Goal: Task Accomplishment & Management: Use online tool/utility

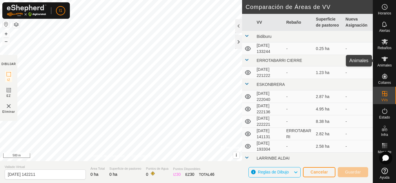
click at [392, 58] on div "Animales" at bounding box center [384, 60] width 23 height 17
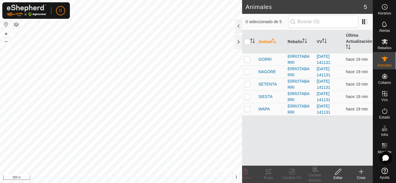
click at [364, 168] on div "Crear" at bounding box center [361, 174] width 23 height 17
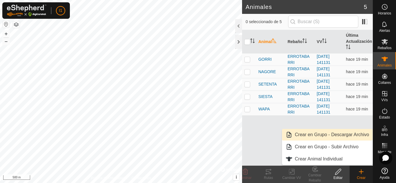
click at [324, 134] on link "Crear en Grupo - Descargar Archivo" at bounding box center [327, 135] width 90 height 12
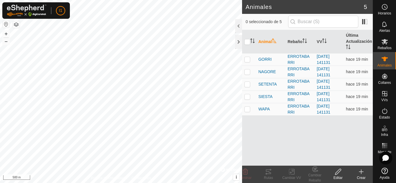
click at [361, 166] on div "Crear" at bounding box center [361, 174] width 23 height 17
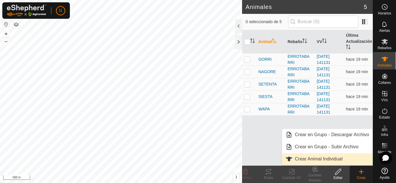
click at [351, 160] on link "Crear Animal Individual" at bounding box center [327, 160] width 90 height 12
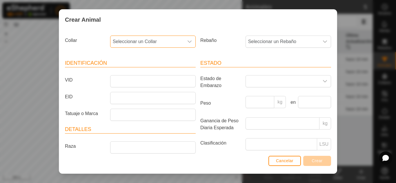
click at [166, 41] on span "Seleccionar un Collar" at bounding box center [146, 42] width 73 height 12
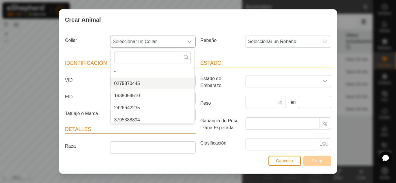
click at [186, 86] on li "0275870445" at bounding box center [152, 84] width 83 height 12
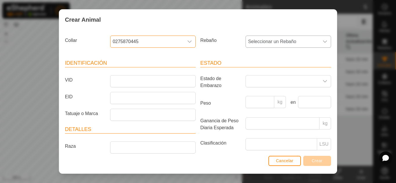
click at [289, 42] on span "Seleccionar un Rebaño" at bounding box center [282, 42] width 73 height 12
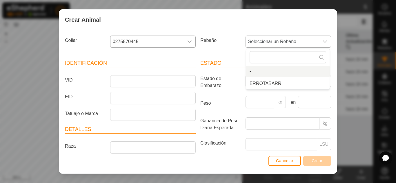
click at [265, 74] on li "-" at bounding box center [287, 72] width 83 height 12
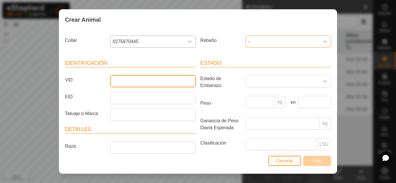
click at [159, 85] on input "VID" at bounding box center [153, 81] width 86 height 12
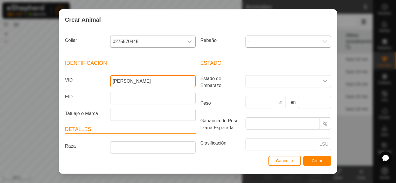
click at [117, 81] on input "[PERSON_NAME]" at bounding box center [153, 81] width 86 height 12
type input "[PERSON_NAME]"
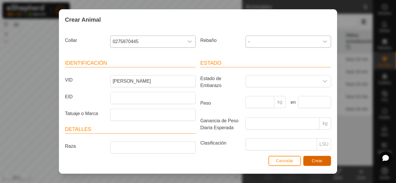
click at [314, 162] on span "Crear" at bounding box center [317, 161] width 11 height 5
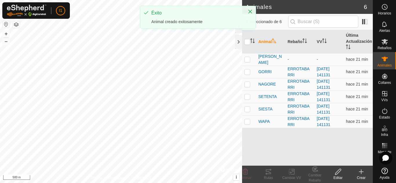
click at [368, 179] on div "Crear" at bounding box center [361, 178] width 23 height 5
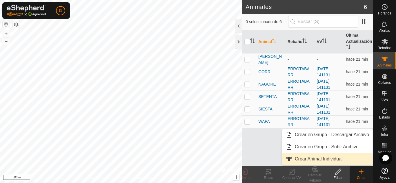
click at [306, 161] on link "Crear Animal Individual" at bounding box center [327, 160] width 90 height 12
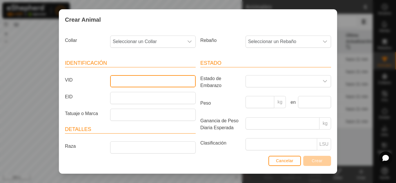
click at [124, 84] on input "VID" at bounding box center [153, 81] width 86 height 12
type input "TXIMISTA"
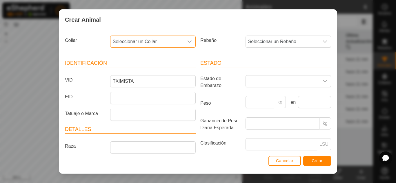
click at [152, 43] on span "Seleccionar un Collar" at bounding box center [146, 42] width 73 height 12
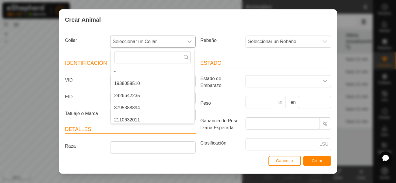
click at [139, 86] on li "1938059510" at bounding box center [152, 84] width 83 height 12
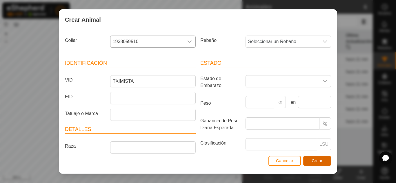
click at [328, 157] on button "Crear" at bounding box center [317, 161] width 28 height 10
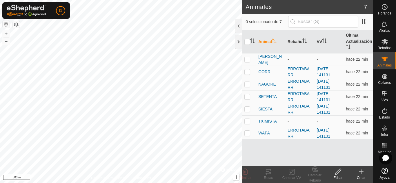
click at [362, 177] on div "Crear" at bounding box center [361, 178] width 23 height 5
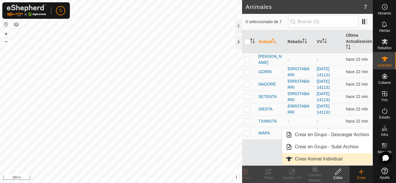
click at [323, 159] on link "Crear Animal Individual" at bounding box center [327, 160] width 90 height 12
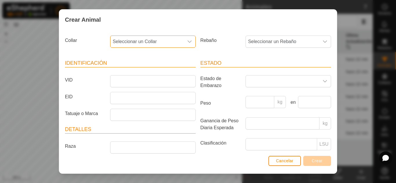
click at [141, 40] on span "Seleccionar un Collar" at bounding box center [146, 42] width 73 height 12
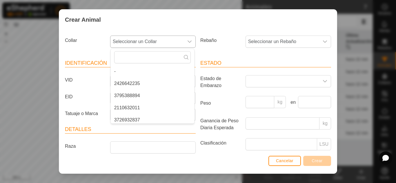
click at [135, 83] on li "2426642235" at bounding box center [152, 84] width 83 height 12
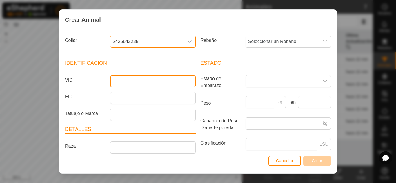
click at [135, 83] on input "VID" at bounding box center [153, 81] width 86 height 12
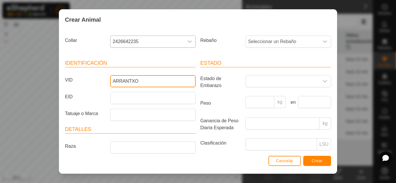
type input "ARRANTXO"
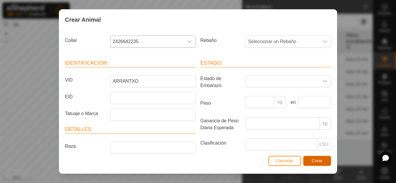
click at [319, 162] on span "Crear" at bounding box center [317, 161] width 11 height 5
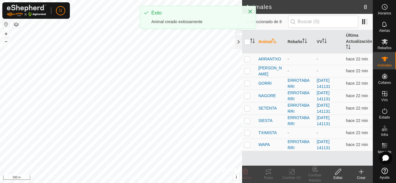
click at [357, 176] on div "Crear" at bounding box center [361, 178] width 23 height 5
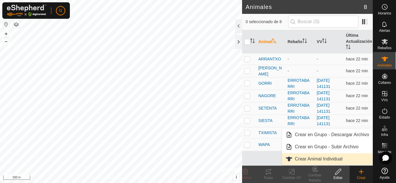
click at [323, 156] on link "Crear Animal Individual" at bounding box center [327, 160] width 90 height 12
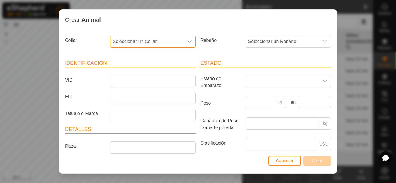
click at [132, 40] on span "Seleccionar un Collar" at bounding box center [146, 42] width 73 height 12
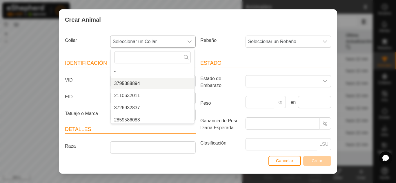
click at [146, 84] on li "3795388894" at bounding box center [152, 84] width 83 height 12
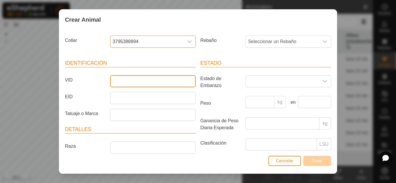
click at [146, 84] on input "VID" at bounding box center [153, 81] width 86 height 12
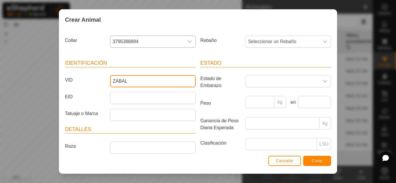
type input "ZABAL"
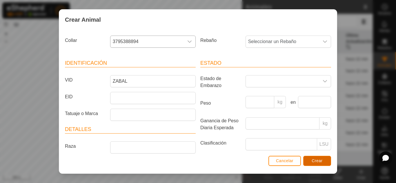
click at [312, 163] on span "Crear" at bounding box center [317, 161] width 11 height 5
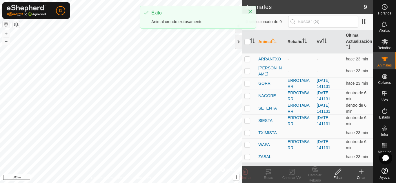
click at [359, 173] on icon at bounding box center [361, 172] width 7 height 7
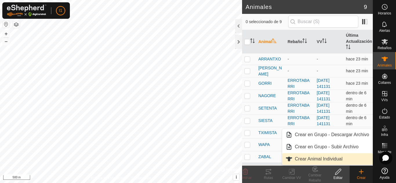
click at [304, 161] on link "Crear Animal Individual" at bounding box center [327, 160] width 90 height 12
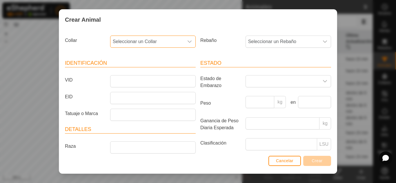
click at [130, 37] on span "Seleccionar un Collar" at bounding box center [146, 42] width 73 height 12
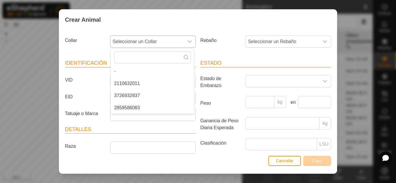
click at [139, 85] on li "2110632011" at bounding box center [152, 84] width 83 height 12
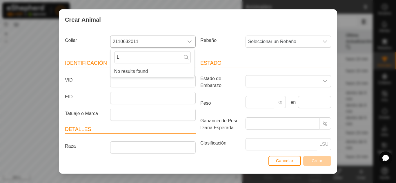
type input "L"
click at [139, 85] on input "VID" at bounding box center [153, 81] width 86 height 12
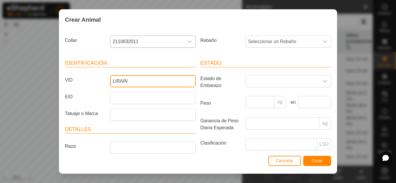
type input "LIRAIN"
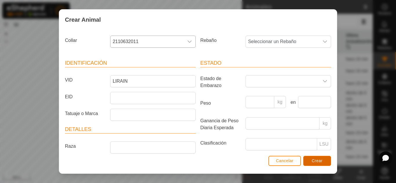
click at [320, 164] on button "Crear" at bounding box center [317, 161] width 28 height 10
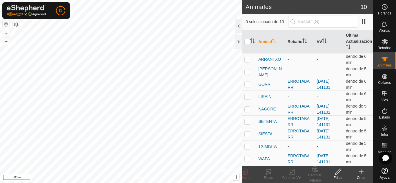
click at [360, 174] on icon at bounding box center [361, 172] width 7 height 7
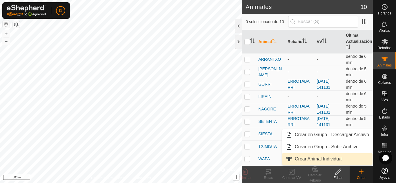
click at [341, 157] on link "Crear Animal Individual" at bounding box center [327, 160] width 90 height 12
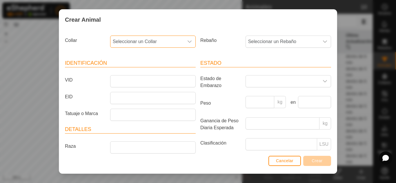
click at [155, 38] on span "Seleccionar un Collar" at bounding box center [146, 42] width 73 height 12
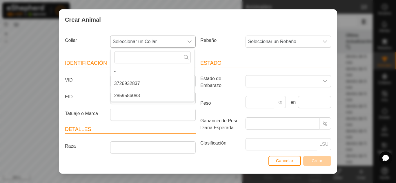
click at [148, 85] on li "3726932837" at bounding box center [152, 84] width 83 height 12
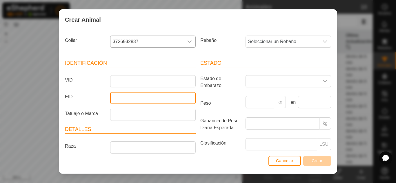
click at [128, 103] on input "EID" at bounding box center [153, 98] width 86 height 12
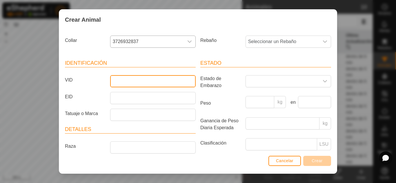
click at [135, 84] on input "VID" at bounding box center [153, 81] width 86 height 12
type input "[PERSON_NAME]"
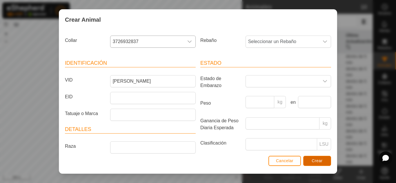
click at [317, 158] on button "Crear" at bounding box center [317, 161] width 28 height 10
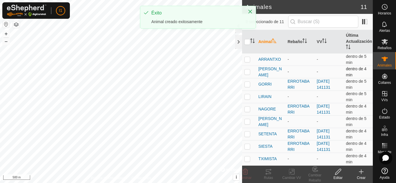
click at [251, 73] on td at bounding box center [249, 72] width 14 height 12
checkbox input "true"
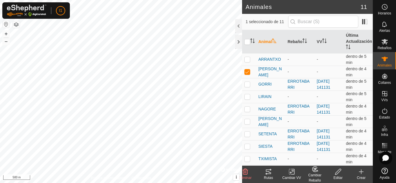
click at [339, 177] on div "Editar" at bounding box center [337, 178] width 23 height 5
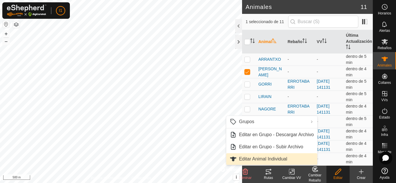
click at [268, 158] on link "Editar Animal Individual" at bounding box center [271, 160] width 91 height 12
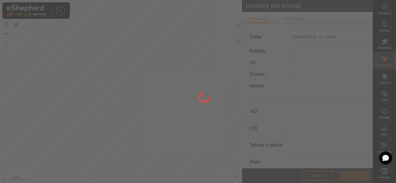
type input "[PERSON_NAME]"
type input "0"
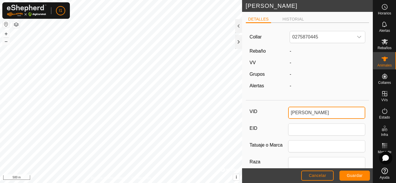
click at [313, 111] on input "[PERSON_NAME]" at bounding box center [326, 113] width 77 height 12
type input "[PERSON_NAME]"
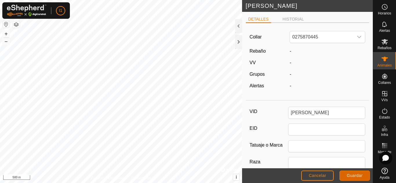
click at [356, 176] on span "Guardar" at bounding box center [355, 176] width 16 height 5
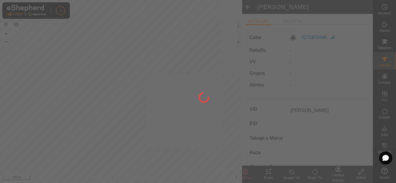
type input "[PERSON_NAME]"
type input "-"
type input "0 kg"
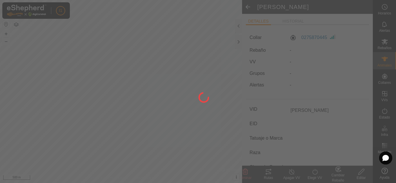
type input "-"
type input "[PERSON_NAME]"
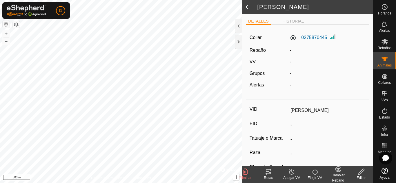
click at [250, 10] on span at bounding box center [248, 7] width 12 height 14
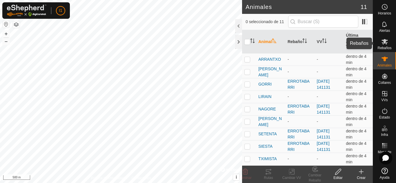
click at [388, 49] on span "Rebaños" at bounding box center [384, 47] width 14 height 3
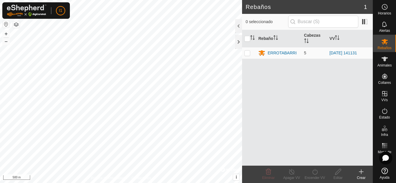
click at [359, 181] on div "Crear" at bounding box center [361, 174] width 23 height 17
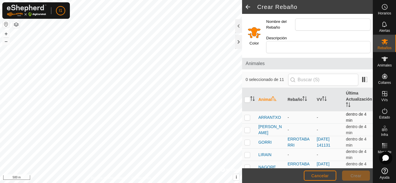
click at [247, 117] on p-checkbox at bounding box center [247, 117] width 6 height 5
checkbox input "true"
click at [249, 131] on p-checkbox at bounding box center [247, 130] width 6 height 5
checkbox input "true"
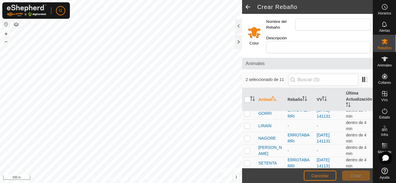
scroll to position [30, 0]
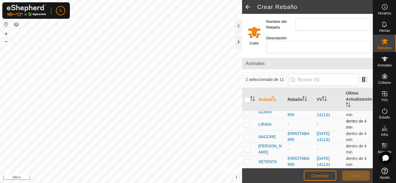
click at [250, 124] on p-checkbox at bounding box center [247, 124] width 6 height 5
checkbox input "true"
click at [248, 148] on p-checkbox at bounding box center [247, 149] width 6 height 5
checkbox input "true"
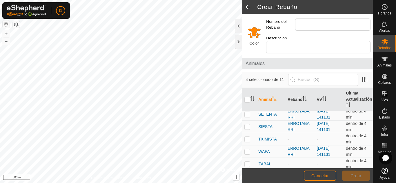
scroll to position [80, 0]
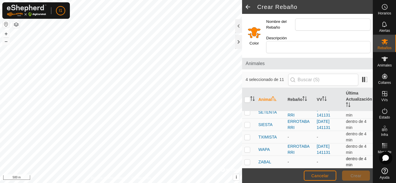
click at [249, 163] on p-checkbox at bounding box center [247, 162] width 6 height 5
checkbox input "true"
click at [246, 138] on p-checkbox at bounding box center [247, 137] width 6 height 5
checkbox input "true"
click at [319, 28] on input "Nombre del Rebaño" at bounding box center [332, 25] width 75 height 12
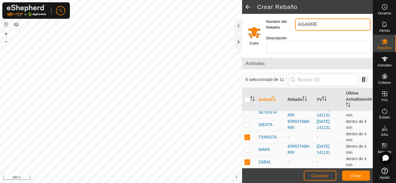
type input "AGARRE"
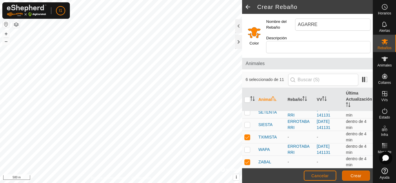
click at [361, 174] on button "Crear" at bounding box center [356, 176] width 28 height 10
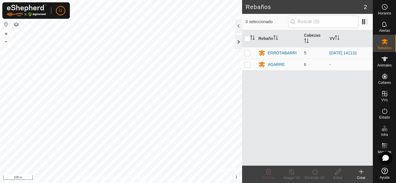
click at [240, 38] on div at bounding box center [238, 42] width 7 height 14
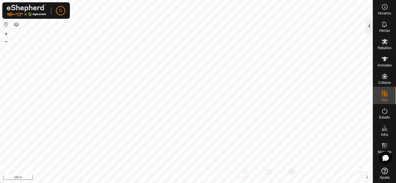
click at [369, 28] on div at bounding box center [369, 26] width 7 height 14
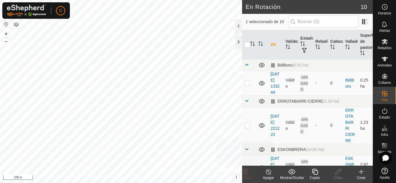
scroll to position [175, 0]
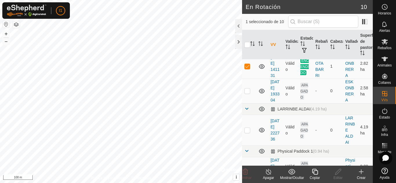
click at [265, 177] on div "Apagar" at bounding box center [268, 178] width 23 height 5
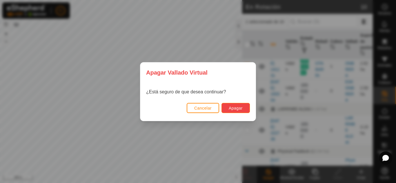
click at [241, 108] on span "Apagar" at bounding box center [236, 108] width 14 height 5
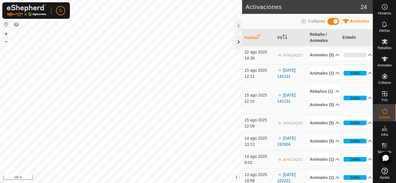
click at [239, 39] on div at bounding box center [238, 42] width 7 height 14
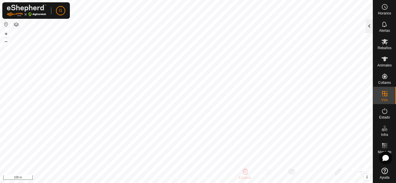
checkbox input "false"
checkbox input "true"
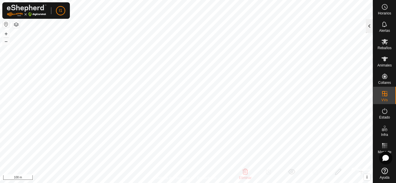
checkbox input "true"
checkbox input "false"
checkbox input "true"
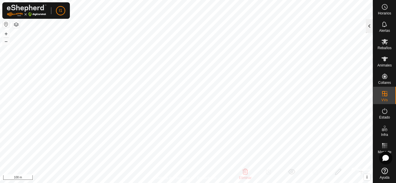
checkbox input "false"
checkbox input "true"
click at [368, 28] on div at bounding box center [369, 26] width 7 height 14
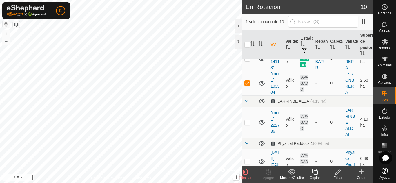
scroll to position [154, 0]
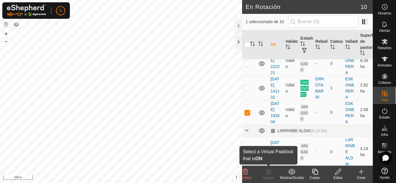
click at [271, 175] on icon at bounding box center [268, 172] width 7 height 7
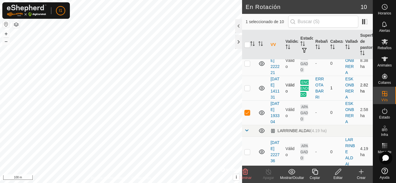
click at [249, 90] on p-checkbox at bounding box center [247, 88] width 6 height 5
checkbox input "true"
click at [273, 174] on turn-off-svg-icon at bounding box center [268, 172] width 23 height 7
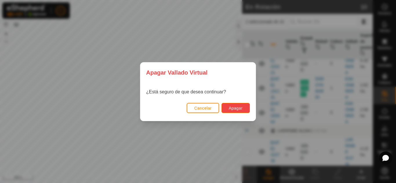
click at [230, 107] on span "Apagar" at bounding box center [236, 108] width 14 height 5
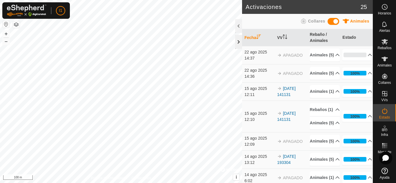
click at [237, 43] on div at bounding box center [238, 42] width 7 height 14
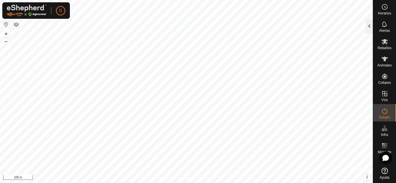
click at [371, 23] on div at bounding box center [369, 26] width 7 height 14
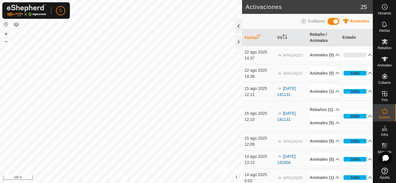
click at [236, 28] on div at bounding box center [238, 26] width 7 height 14
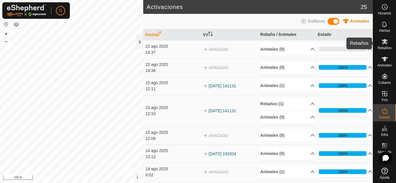
click at [385, 43] on icon at bounding box center [384, 42] width 6 height 6
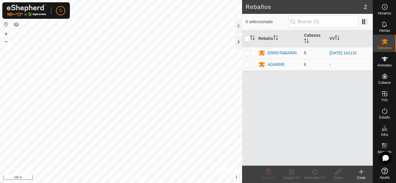
click at [250, 54] on p-checkbox at bounding box center [247, 53] width 6 height 5
checkbox input "true"
click at [293, 177] on div "Apagar VV" at bounding box center [291, 178] width 23 height 5
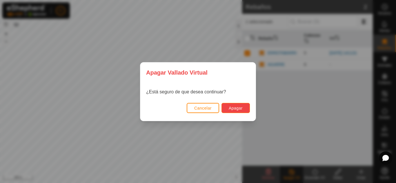
click at [229, 108] on span "Apagar" at bounding box center [236, 108] width 14 height 5
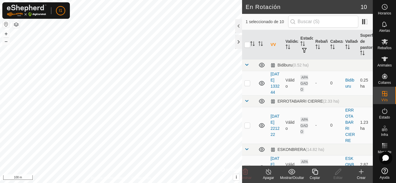
checkbox input "false"
checkbox input "true"
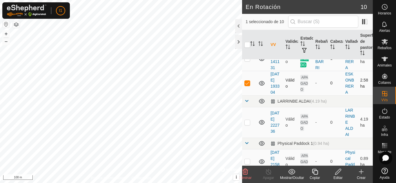
scroll to position [177, 0]
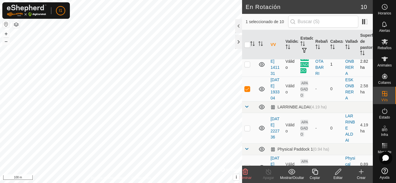
click at [246, 67] on p-checkbox at bounding box center [247, 64] width 6 height 5
checkbox input "true"
click at [266, 169] on icon at bounding box center [268, 172] width 7 height 7
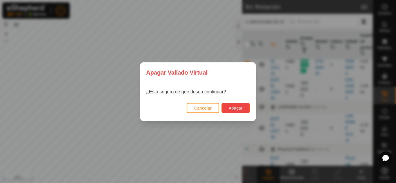
click at [241, 106] on button "Apagar" at bounding box center [235, 108] width 28 height 10
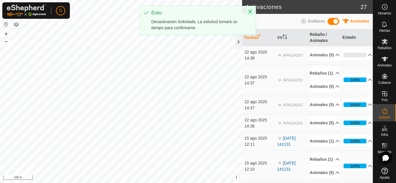
click at [248, 12] on button "Close" at bounding box center [250, 12] width 8 height 8
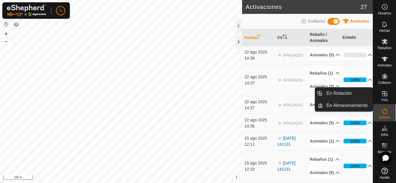
click at [386, 92] on icon at bounding box center [384, 93] width 7 height 7
click at [357, 92] on link "En Rotación" at bounding box center [348, 94] width 50 height 12
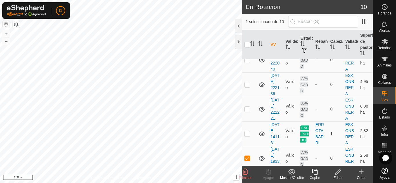
scroll to position [182, 0]
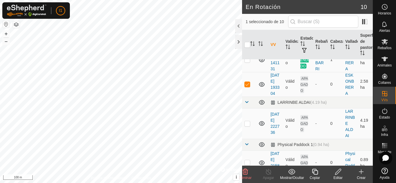
click at [341, 178] on div "Editar" at bounding box center [337, 178] width 23 height 5
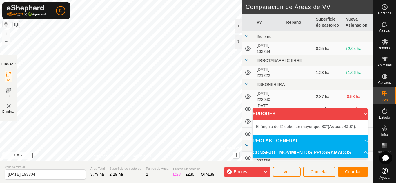
click at [75, 76] on div "El [PERSON_NAME] de IZ debe ser mayor que 80° (Actual: 42.3°) . + – ⇧ i © Mapbo…" at bounding box center [121, 80] width 242 height 161
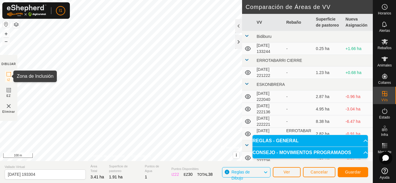
click at [8, 75] on icon at bounding box center [8, 74] width 7 height 7
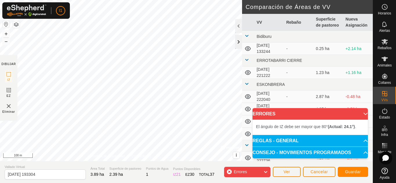
click at [237, 45] on div at bounding box center [238, 42] width 7 height 14
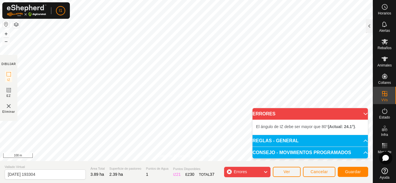
click at [17, 23] on button "button" at bounding box center [16, 24] width 7 height 7
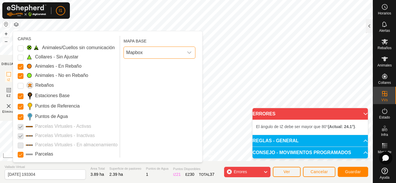
click at [133, 52] on span "Mapbox" at bounding box center [154, 53] width 60 height 12
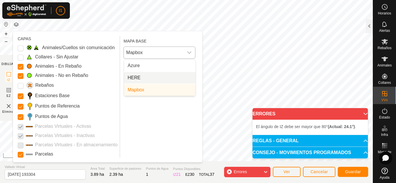
click at [134, 78] on li "HERE" at bounding box center [159, 78] width 71 height 12
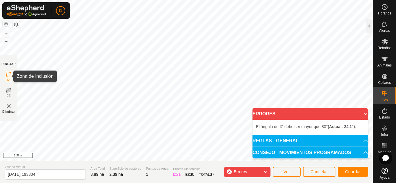
click at [10, 77] on icon at bounding box center [8, 74] width 7 height 7
click at [8, 110] on span "Eliminar" at bounding box center [8, 112] width 13 height 4
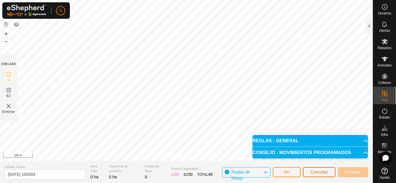
click at [309, 176] on button "Cancelar" at bounding box center [319, 173] width 32 height 10
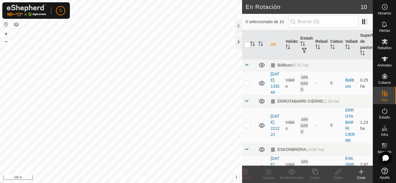
checkbox input "true"
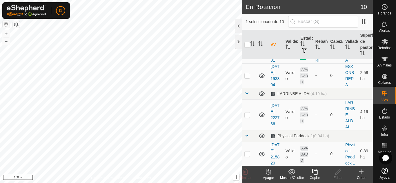
scroll to position [188, 0]
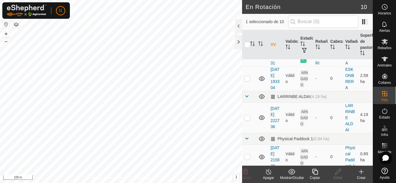
click at [274, 174] on turn-off-svg-icon at bounding box center [268, 172] width 23 height 7
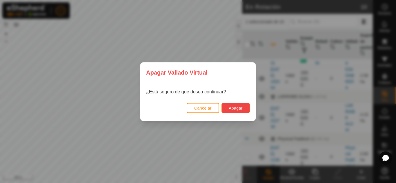
click at [239, 108] on span "Apagar" at bounding box center [236, 108] width 14 height 5
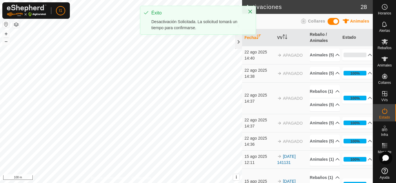
click at [247, 15] on div at bounding box center [248, 13] width 8 height 6
click at [247, 13] on button "Close" at bounding box center [250, 12] width 8 height 8
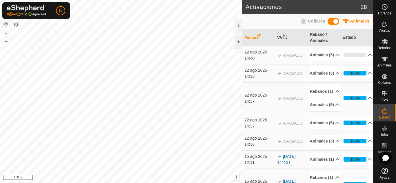
click at [239, 40] on div at bounding box center [238, 42] width 7 height 14
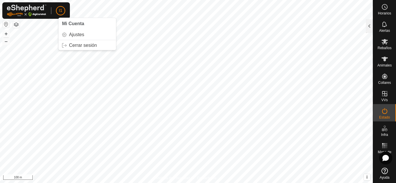
click at [55, 10] on div "I1 Mi Cuenta Ajustes Cerrar sesión" at bounding box center [36, 10] width 68 height 17
click at [60, 10] on span "I1" at bounding box center [60, 11] width 3 height 6
click at [377, 178] on link "Ayuda" at bounding box center [384, 174] width 23 height 16
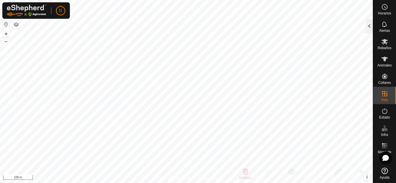
click at [369, 30] on div at bounding box center [369, 26] width 7 height 14
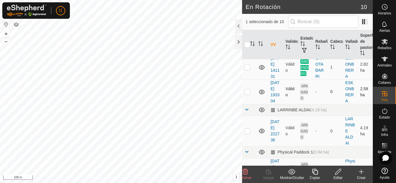
scroll to position [172, 0]
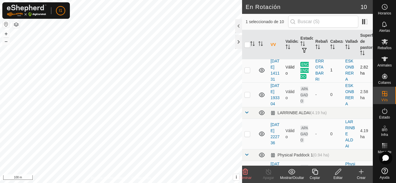
click at [300, 79] on span "ENCENDIDO" at bounding box center [304, 70] width 8 height 17
click at [248, 83] on td at bounding box center [249, 70] width 14 height 25
checkbox input "true"
click at [270, 174] on line at bounding box center [268, 172] width 5 height 5
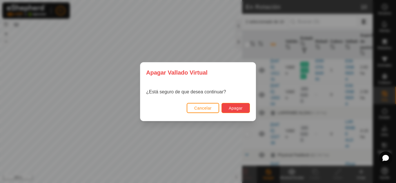
click at [229, 109] on span "Apagar" at bounding box center [236, 108] width 14 height 5
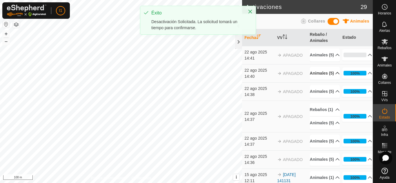
click at [329, 80] on p-accordion-header "Animales (5)" at bounding box center [325, 73] width 30 height 13
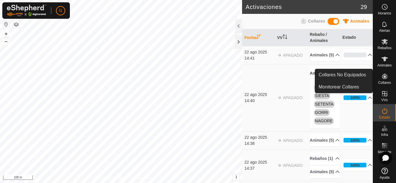
click at [388, 82] on span "Collares" at bounding box center [384, 82] width 13 height 3
click at [359, 86] on link "Monitorear Collares" at bounding box center [343, 87] width 57 height 12
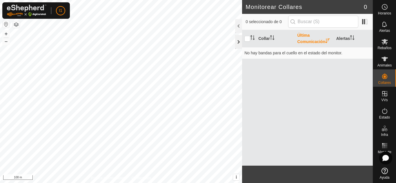
click at [240, 40] on div at bounding box center [238, 42] width 7 height 14
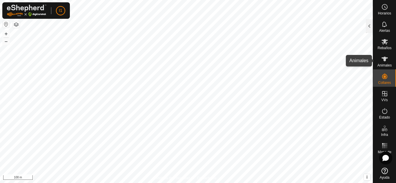
click at [385, 60] on icon at bounding box center [384, 59] width 6 height 5
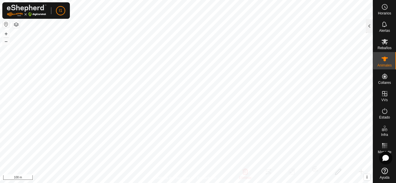
click at [385, 60] on icon at bounding box center [384, 59] width 6 height 5
click at [370, 31] on div at bounding box center [369, 26] width 7 height 14
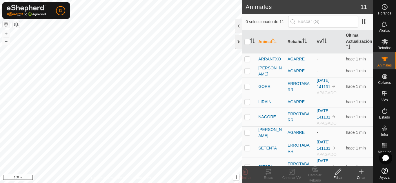
click at [241, 41] on div at bounding box center [238, 42] width 7 height 14
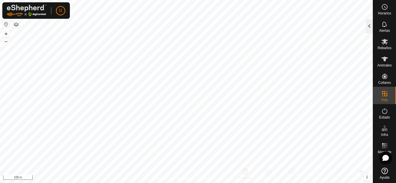
checkbox input "true"
click at [368, 33] on div at bounding box center [369, 27] width 7 height 16
click at [369, 30] on div at bounding box center [369, 26] width 7 height 14
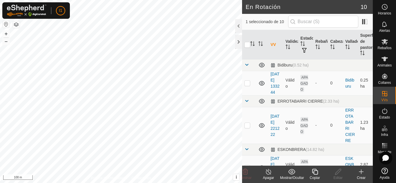
click at [314, 174] on icon at bounding box center [315, 172] width 6 height 6
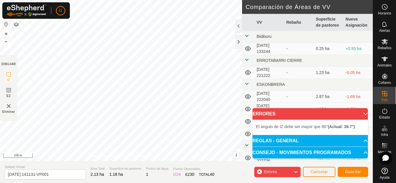
click at [288, 168] on div "Errores" at bounding box center [277, 172] width 46 height 10
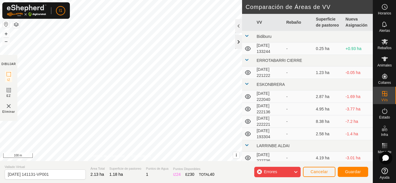
click at [241, 40] on div at bounding box center [238, 42] width 7 height 14
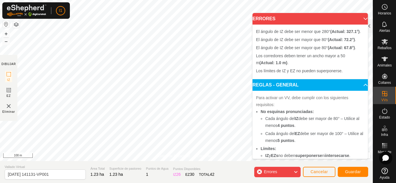
click at [359, 20] on p-accordion-header "ERRORES" at bounding box center [309, 19] width 115 height 12
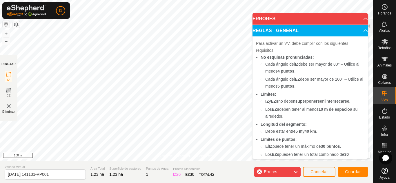
click at [359, 20] on p-accordion-header "ERRORES" at bounding box center [309, 19] width 115 height 12
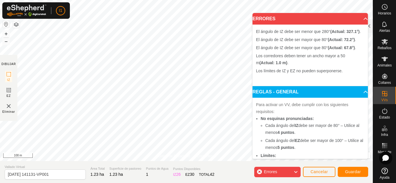
click at [359, 20] on span at bounding box center [359, 20] width 0 height 0
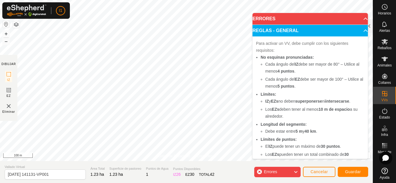
click at [359, 20] on p-accordion-header "ERRORES" at bounding box center [309, 19] width 115 height 12
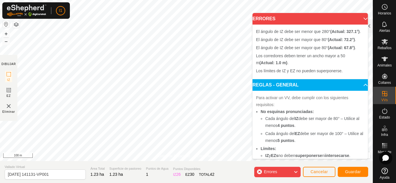
click at [359, 20] on p-accordion-header "ERRORES" at bounding box center [309, 19] width 115 height 12
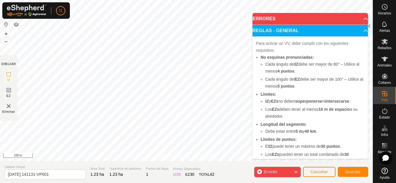
click at [359, 20] on p-accordion-header "ERRORES" at bounding box center [309, 19] width 115 height 12
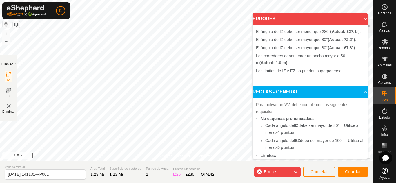
click at [359, 20] on p-accordion-header "ERRORES" at bounding box center [309, 19] width 115 height 12
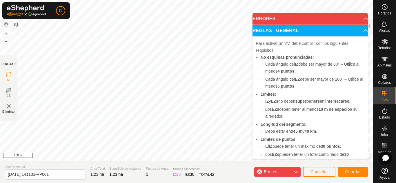
click at [359, 20] on span at bounding box center [359, 20] width 0 height 0
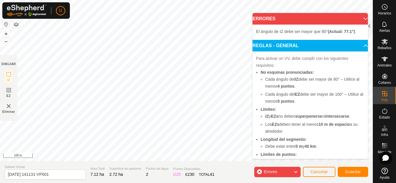
click at [7, 66] on div "DIBUJAR" at bounding box center [8, 64] width 14 height 4
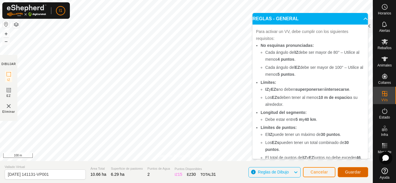
click at [355, 175] on button "Guardar" at bounding box center [353, 173] width 30 height 10
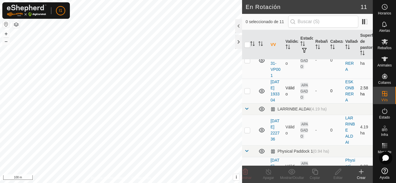
scroll to position [228, 0]
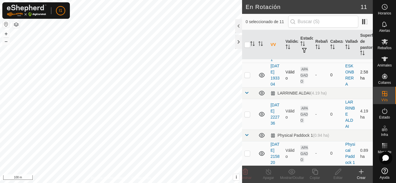
click at [246, 77] on p-checkbox at bounding box center [247, 75] width 6 height 5
checkbox input "false"
click at [248, 47] on p-checkbox at bounding box center [247, 44] width 6 height 5
click at [244, 63] on td at bounding box center [249, 44] width 14 height 37
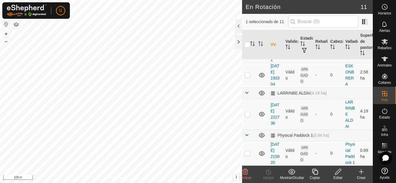
checkbox input "false"
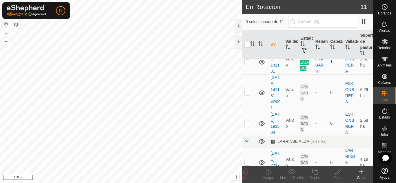
scroll to position [178, 0]
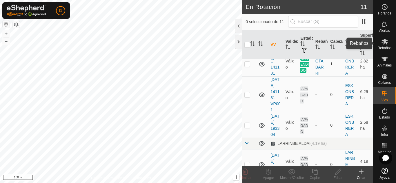
click at [385, 43] on icon at bounding box center [384, 41] width 7 height 7
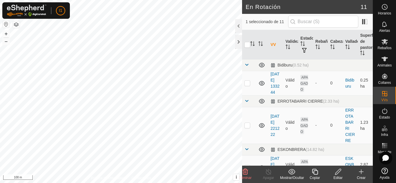
checkbox input "true"
checkbox input "false"
checkbox input "true"
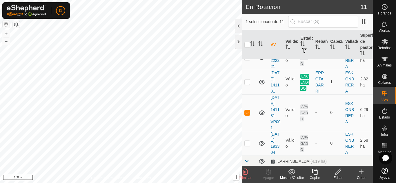
scroll to position [168, 0]
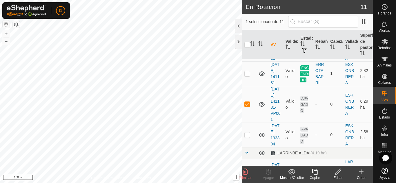
click at [332, 174] on edit-svg-icon at bounding box center [337, 172] width 23 height 7
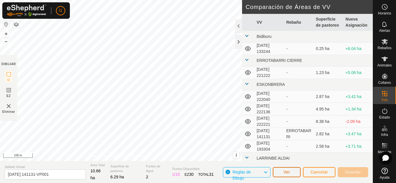
click at [287, 176] on button "Ver" at bounding box center [287, 173] width 28 height 10
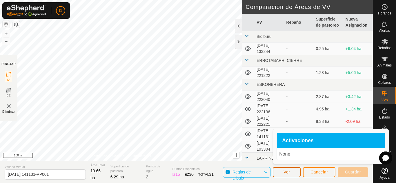
click at [292, 176] on button "Ver" at bounding box center [287, 173] width 28 height 10
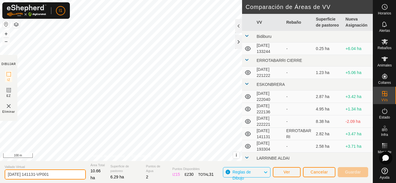
click at [61, 174] on input "[DATE] 141131-VP001" at bounding box center [45, 175] width 81 height 10
type input "2"
type input "TELLALDE ESKONBRERA"
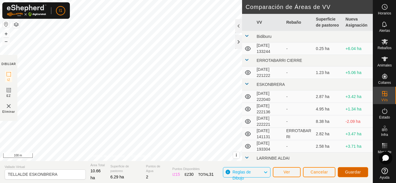
click at [348, 174] on span "Guardar" at bounding box center [353, 172] width 16 height 5
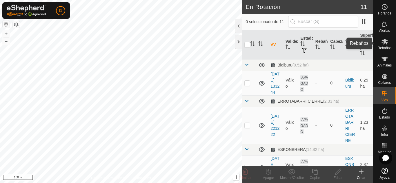
click at [396, 48] on div "Rebaños" at bounding box center [384, 43] width 23 height 17
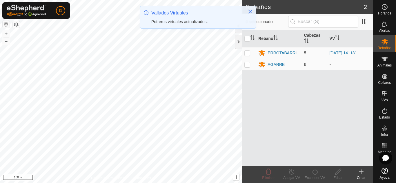
click at [250, 53] on p-checkbox at bounding box center [247, 53] width 6 height 5
checkbox input "true"
click at [308, 177] on div "Encender VV" at bounding box center [314, 178] width 23 height 5
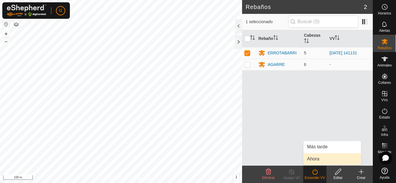
click at [319, 160] on link "Ahora" at bounding box center [331, 160] width 57 height 12
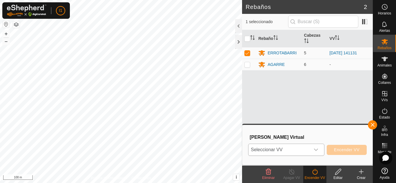
click at [296, 144] on p-select "Seleccionar VV" at bounding box center [286, 150] width 76 height 12
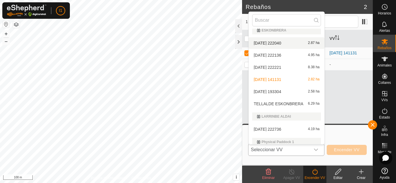
scroll to position [56, 0]
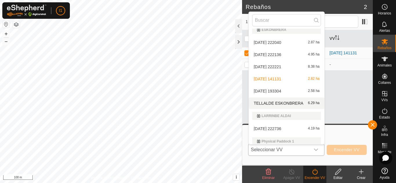
click at [303, 103] on li "TELLALDE ESKONBRERA 6.29 ha" at bounding box center [287, 104] width 76 height 12
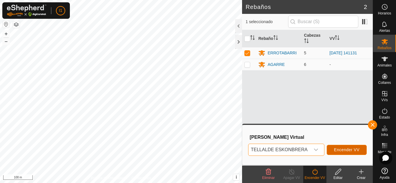
click at [354, 152] on span "Encender VV" at bounding box center [347, 150] width 26 height 5
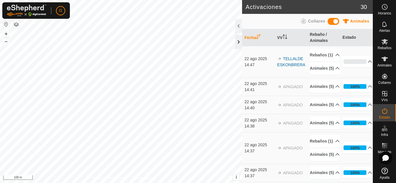
click at [236, 42] on div at bounding box center [238, 42] width 7 height 14
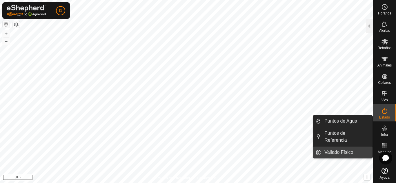
click at [357, 153] on link "Vallado Físico" at bounding box center [347, 153] width 52 height 12
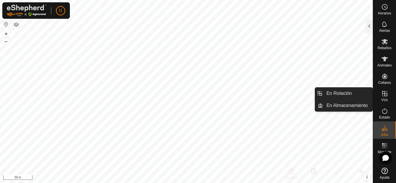
click at [388, 100] on div "VVs" at bounding box center [384, 95] width 23 height 17
click at [386, 99] on span "VVs" at bounding box center [384, 100] width 6 height 3
click at [357, 95] on link "En Rotación" at bounding box center [348, 94] width 50 height 12
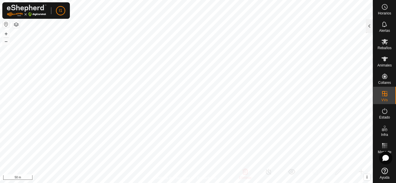
click at [373, 20] on div "Horarios Alertas Rebaños Animales Collares VVs Estado Infra Mapa de Calor Ayuda" at bounding box center [384, 91] width 23 height 183
click at [372, 23] on div at bounding box center [369, 26] width 7 height 14
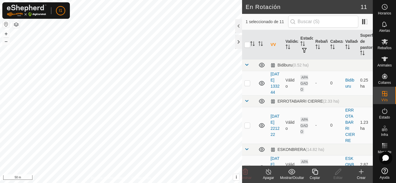
click at [359, 175] on icon at bounding box center [361, 172] width 7 height 7
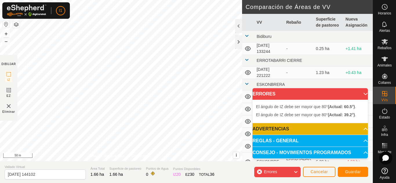
click at [113, 113] on div "El [PERSON_NAME] de IZ debe ser mayor que 80° (Actual: 60.5°) . + – ⇧ i This ap…" at bounding box center [121, 80] width 242 height 161
click at [122, 108] on div "El [PERSON_NAME] de IZ debe ser mayor que 80° (Actual: 60.5°) . + – ⇧ i This ap…" at bounding box center [121, 80] width 242 height 161
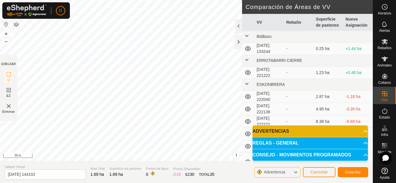
click at [303, 133] on p-accordion-header "ADVERTENCIAS" at bounding box center [309, 132] width 115 height 12
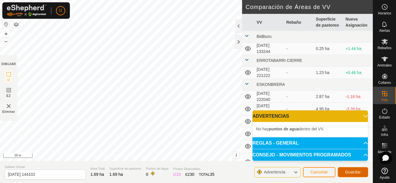
click at [354, 175] on button "Guardar" at bounding box center [353, 173] width 30 height 10
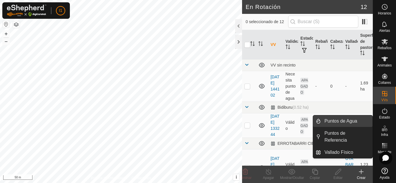
click at [339, 123] on link "Puntos de Agua" at bounding box center [347, 122] width 52 height 12
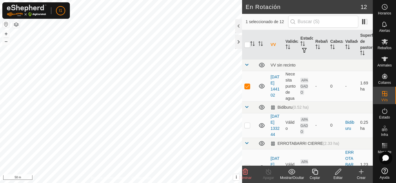
click at [337, 176] on div "Editar" at bounding box center [337, 178] width 23 height 5
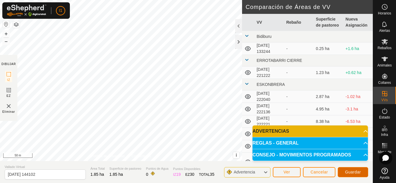
click at [354, 173] on span "Guardar" at bounding box center [353, 172] width 16 height 5
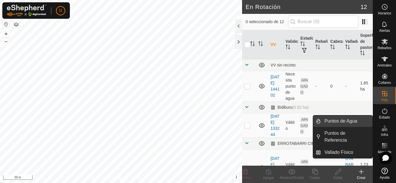
click at [356, 127] on link "Puntos de Agua" at bounding box center [347, 122] width 52 height 12
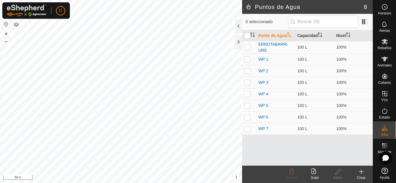
click at [364, 177] on div "Crear" at bounding box center [361, 178] width 23 height 5
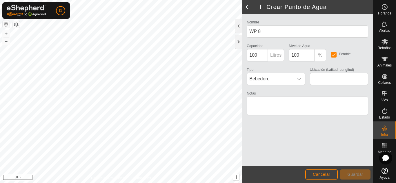
type input "43.032485, -2.499221"
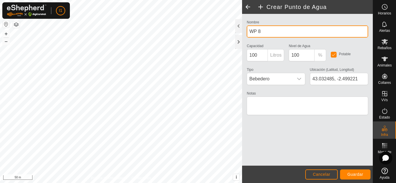
click at [277, 33] on input "WP 8" at bounding box center [307, 32] width 121 height 12
type input "W"
type input "AGARREKO URA"
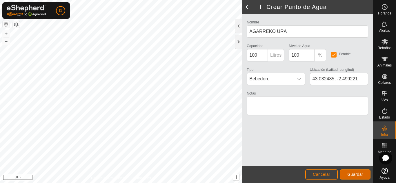
click at [354, 178] on button "Guardar" at bounding box center [355, 175] width 30 height 10
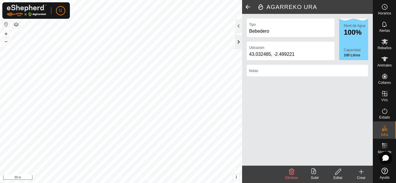
click at [236, 46] on div at bounding box center [238, 42] width 7 height 14
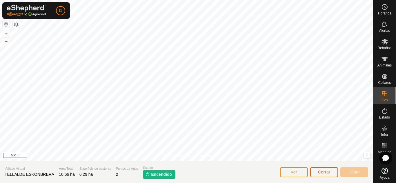
click at [324, 175] on button "Cerrar" at bounding box center [324, 173] width 28 height 10
click at [324, 173] on span "Cerrar" at bounding box center [324, 172] width 12 height 5
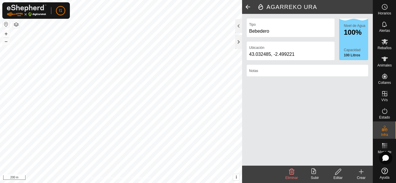
click at [244, 45] on div "Tipo Bebedero Ubicación 43.032485, -2.499221 Nivel de Agua 100% Capacidad 100 L…" at bounding box center [307, 90] width 131 height 152
click at [243, 43] on div "Tipo Bebedero Ubicación 43.032485, -2.499221 Nivel de Agua 100% Capacidad 100 L…" at bounding box center [307, 90] width 131 height 152
click at [241, 42] on div at bounding box center [238, 42] width 7 height 14
